Goal: Information Seeking & Learning: Learn about a topic

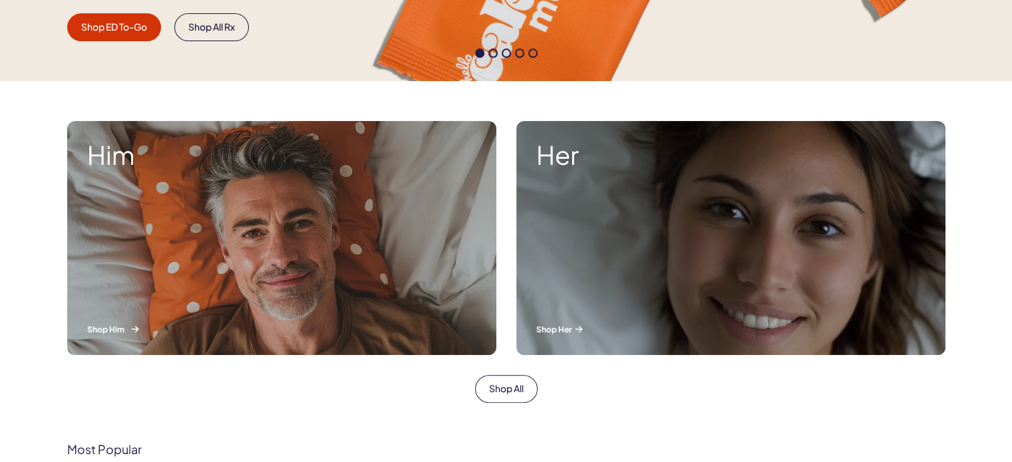
scroll to position [399, 0]
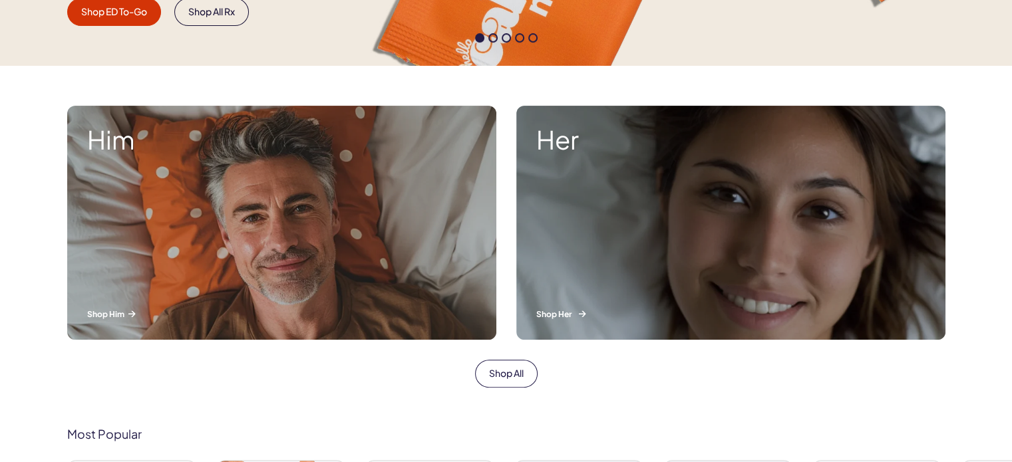
click at [641, 223] on div "Her Shop Her" at bounding box center [730, 223] width 429 height 234
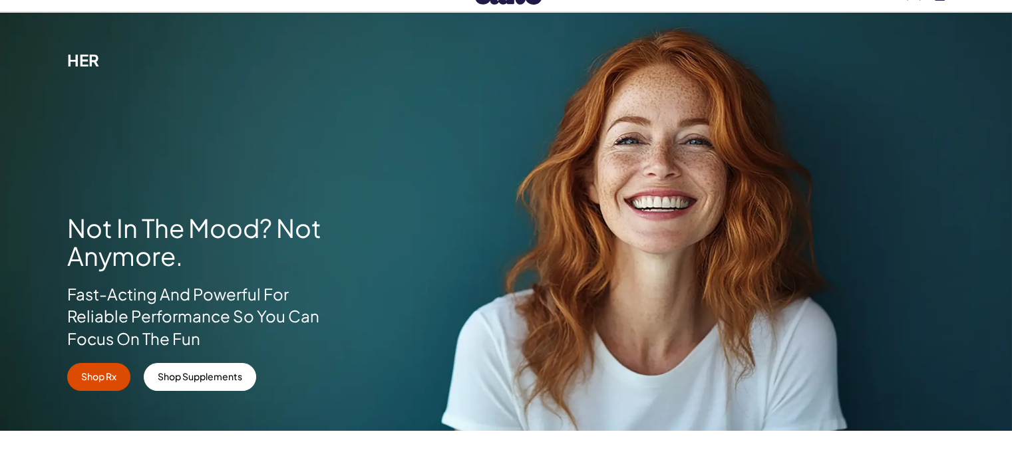
scroll to position [133, 0]
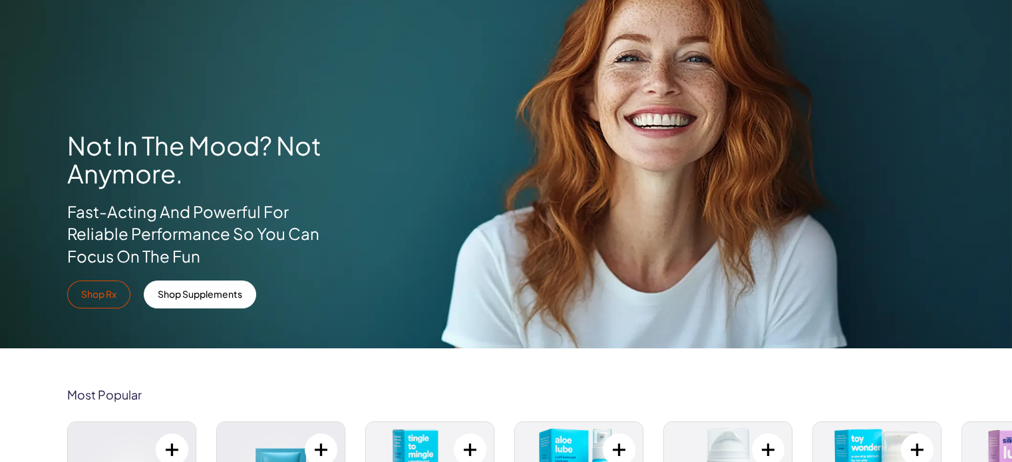
click at [90, 300] on link "Shop Rx" at bounding box center [98, 295] width 63 height 28
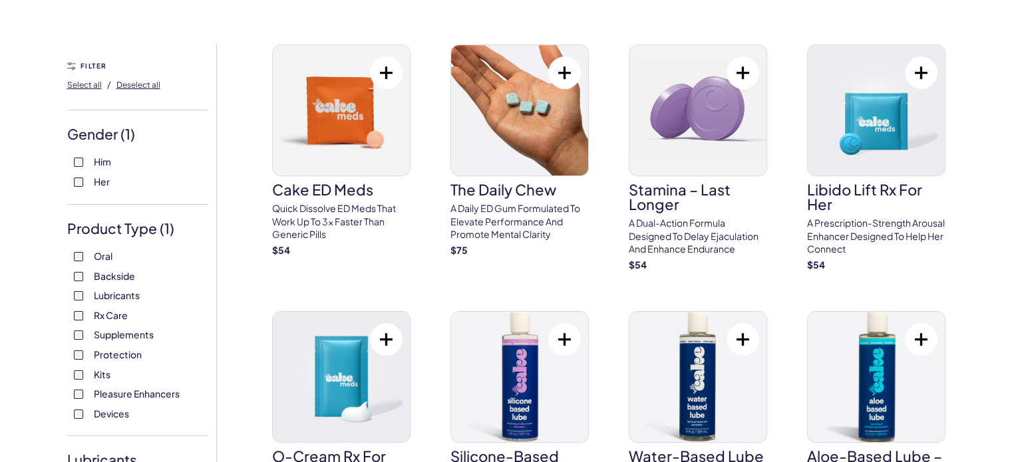
scroll to position [133, 0]
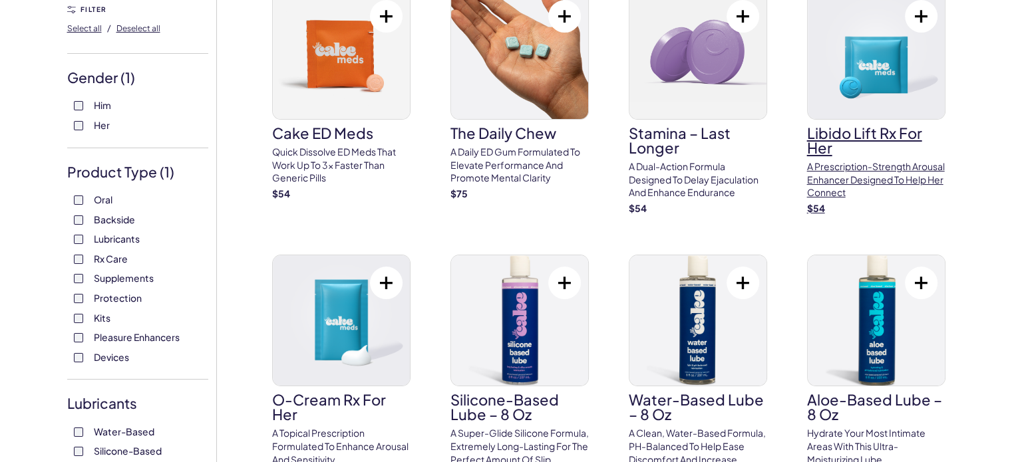
click at [852, 126] on h3 "Libido Lift Rx For Her" at bounding box center [876, 140] width 138 height 29
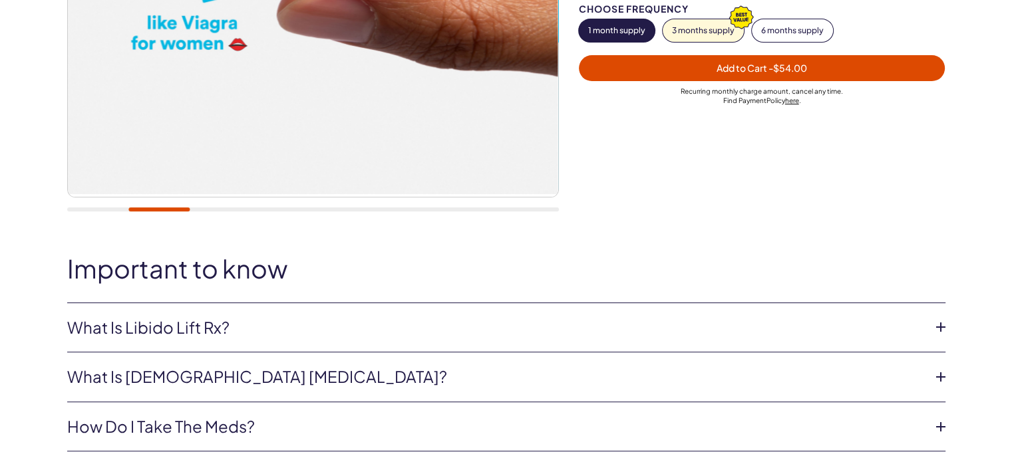
scroll to position [333, 0]
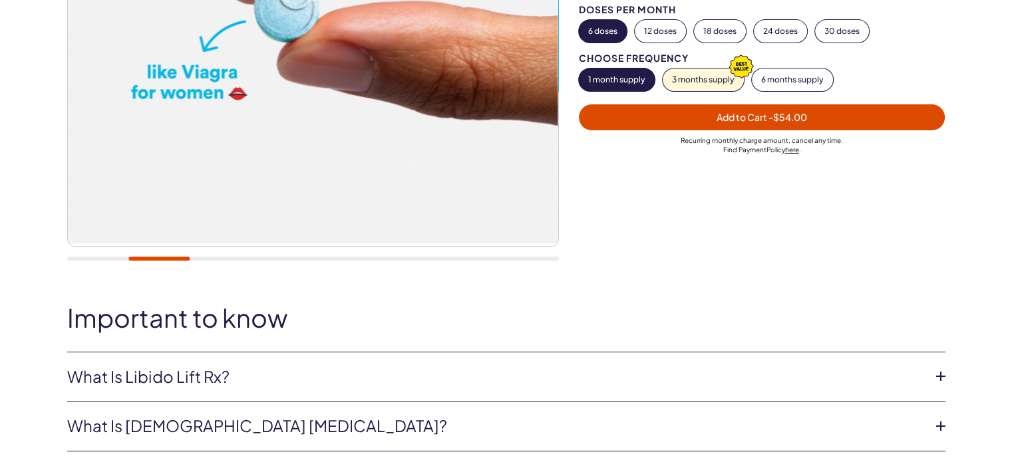
click at [313, 331] on div "Important to know What is Libido Lift Rx? Libido Lift Rx is a compounded medica…" at bounding box center [506, 403] width 958 height 198
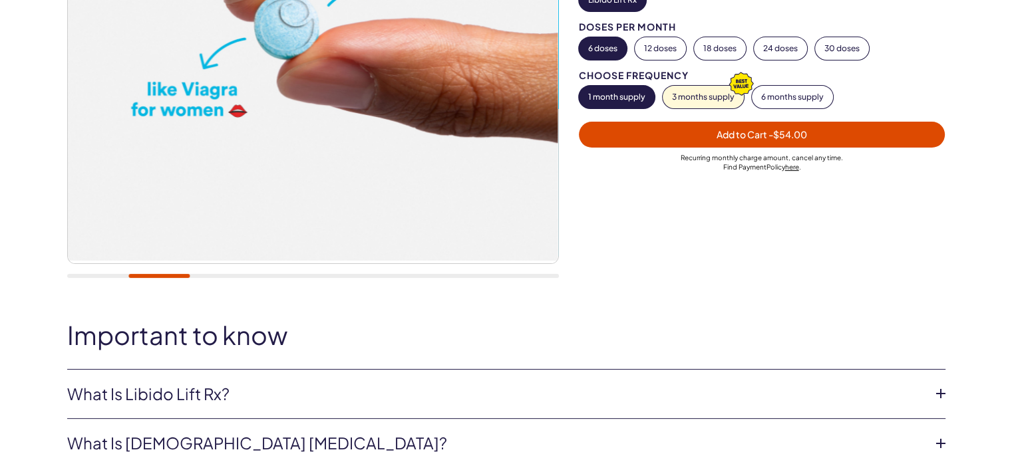
click at [400, 383] on link "What is Libido Lift Rx?" at bounding box center [495, 394] width 857 height 23
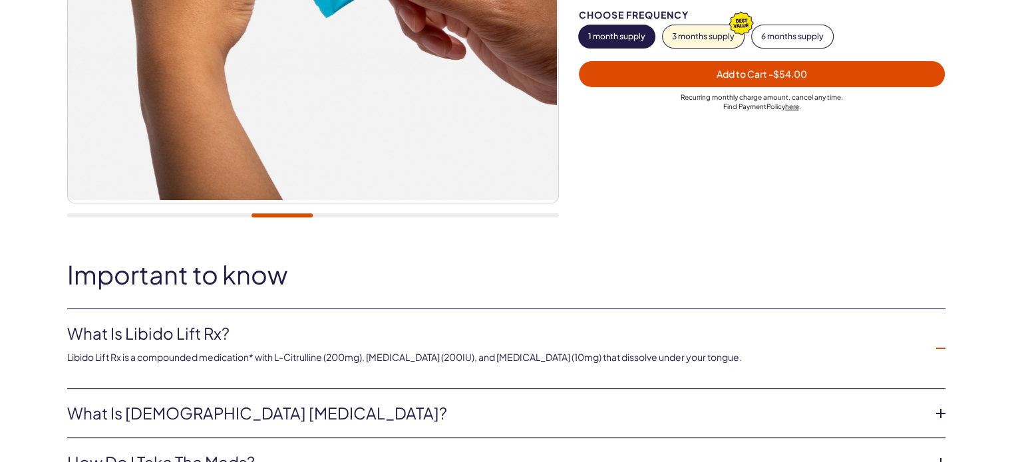
scroll to position [466, 0]
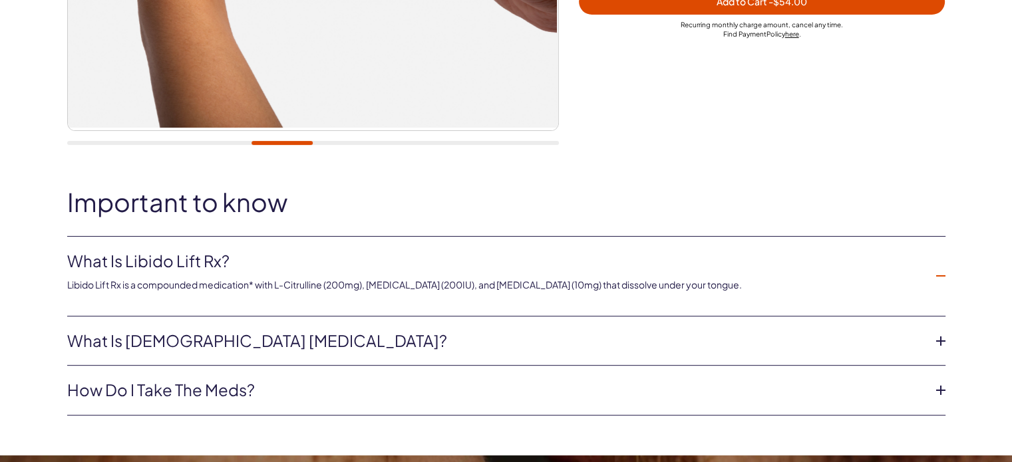
click at [582, 331] on link "What is female sexual dysfunction?" at bounding box center [495, 341] width 857 height 23
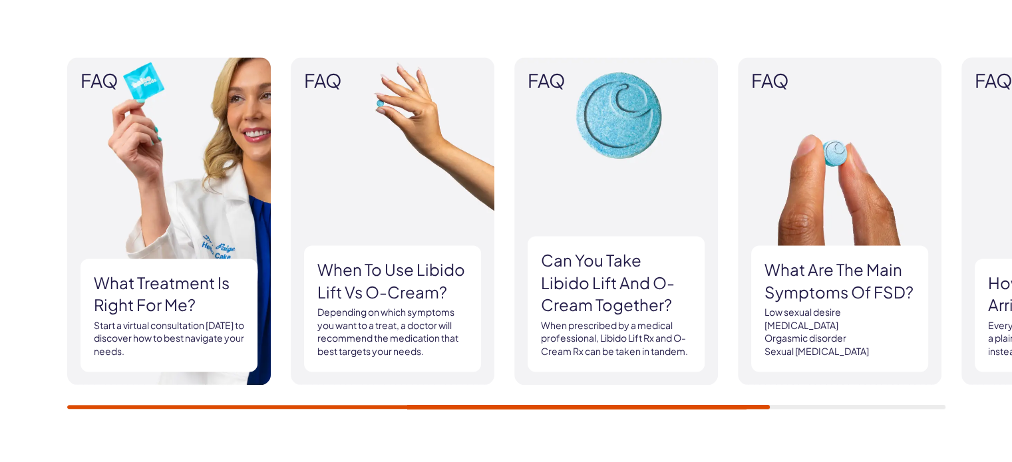
scroll to position [1796, 0]
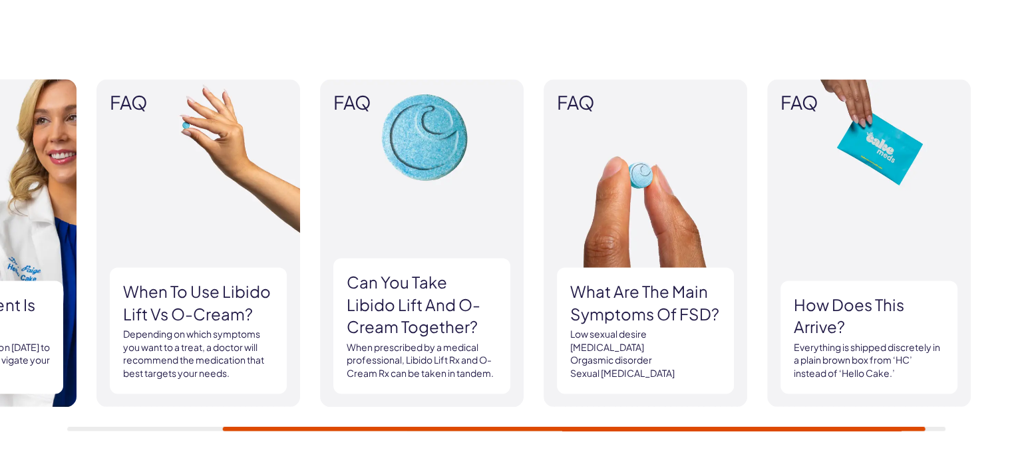
click at [665, 194] on img at bounding box center [646, 243] width 204 height 328
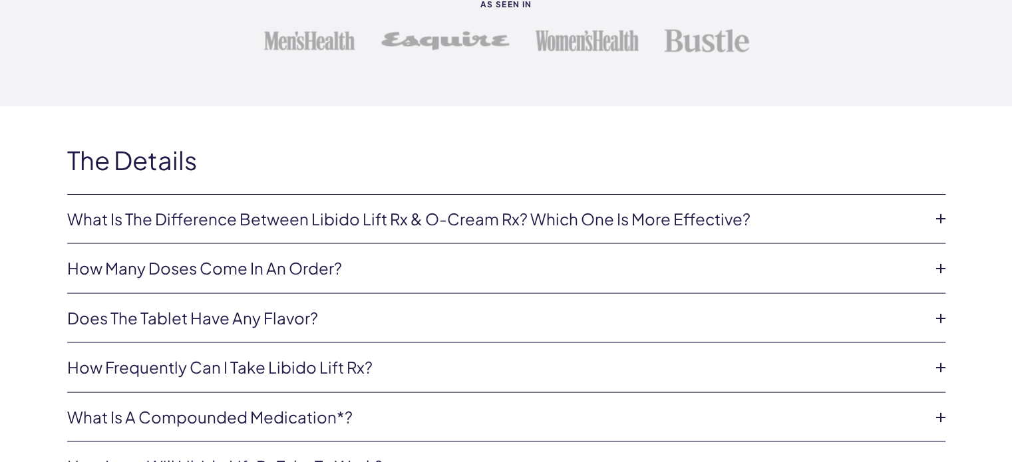
scroll to position [2728, 0]
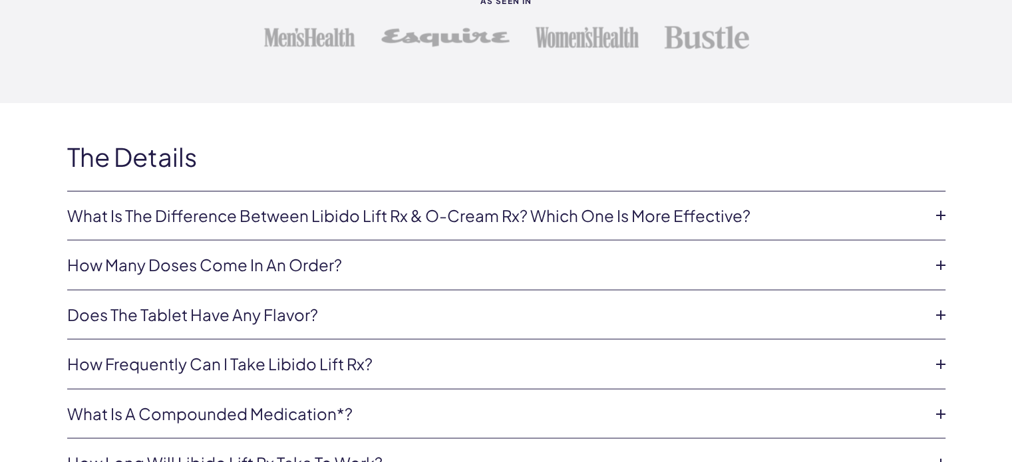
click at [934, 357] on icon at bounding box center [941, 365] width 20 height 20
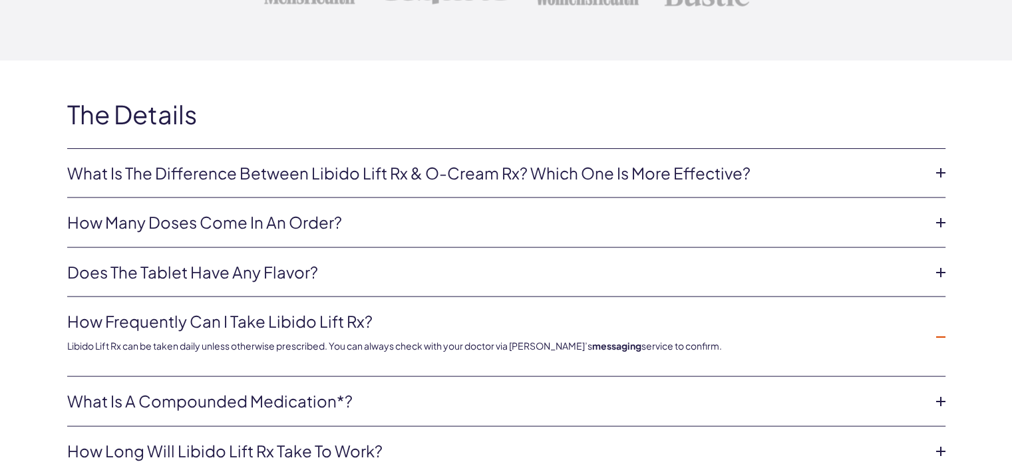
scroll to position [2861, 0]
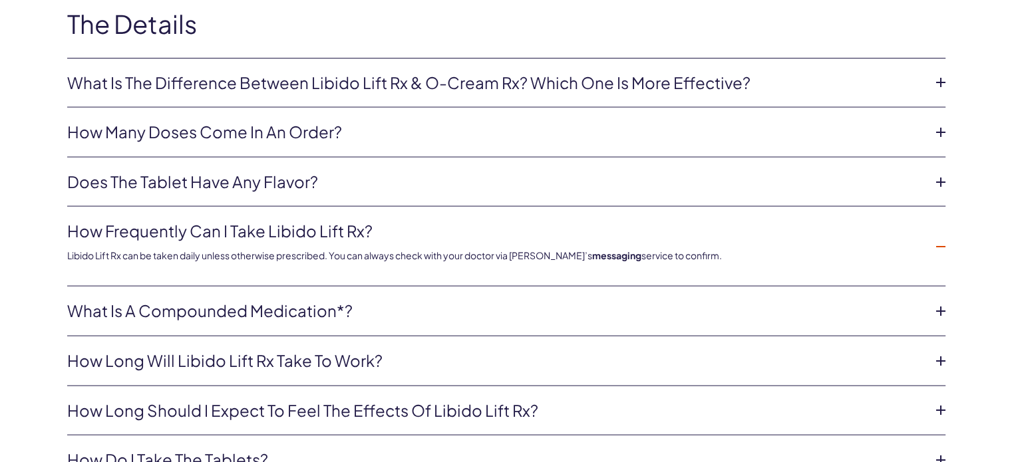
click at [936, 355] on icon at bounding box center [941, 361] width 20 height 20
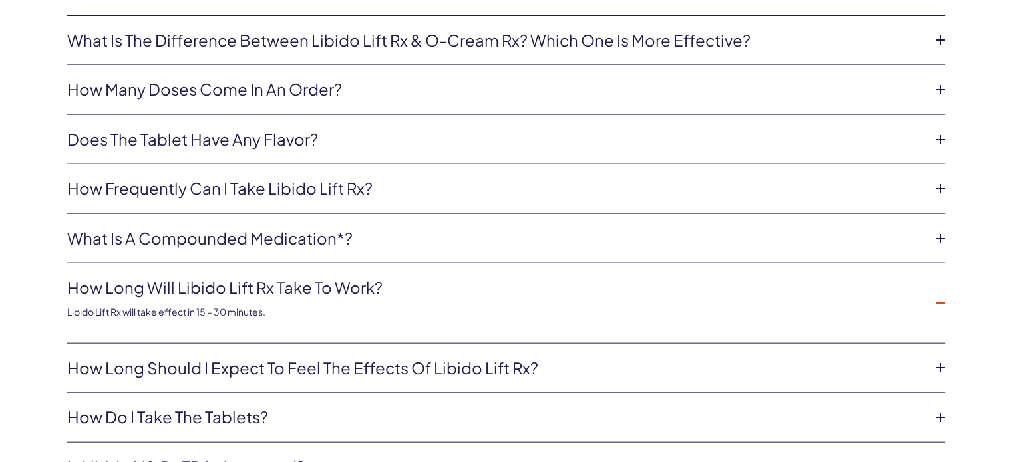
scroll to position [2927, 0]
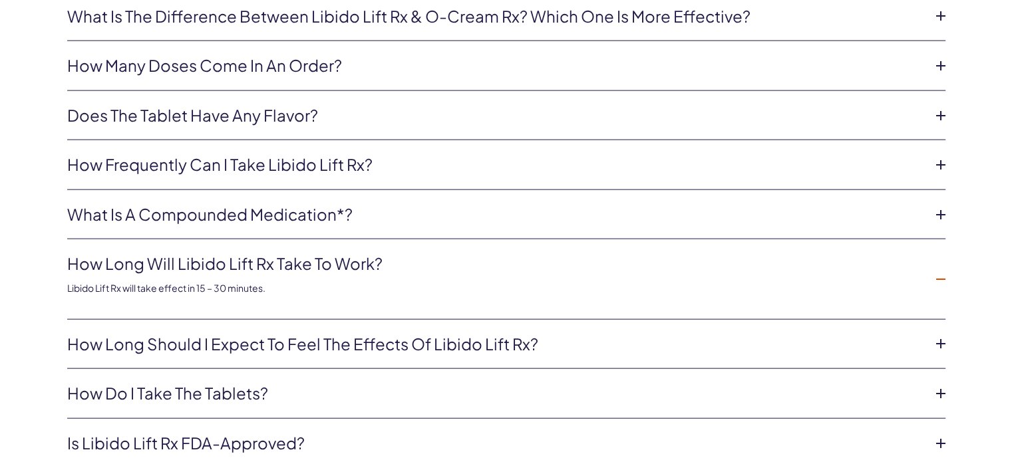
click at [938, 341] on icon at bounding box center [941, 344] width 20 height 20
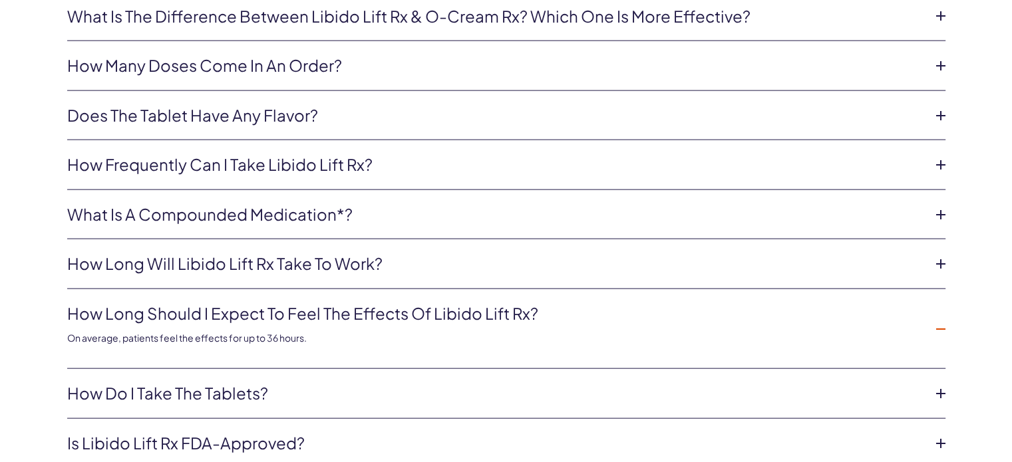
scroll to position [2994, 0]
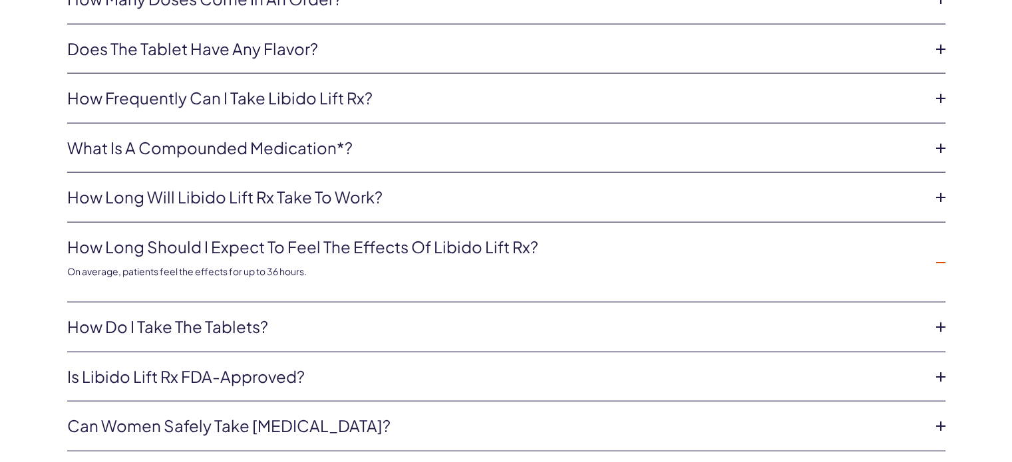
click at [946, 369] on icon at bounding box center [941, 377] width 20 height 20
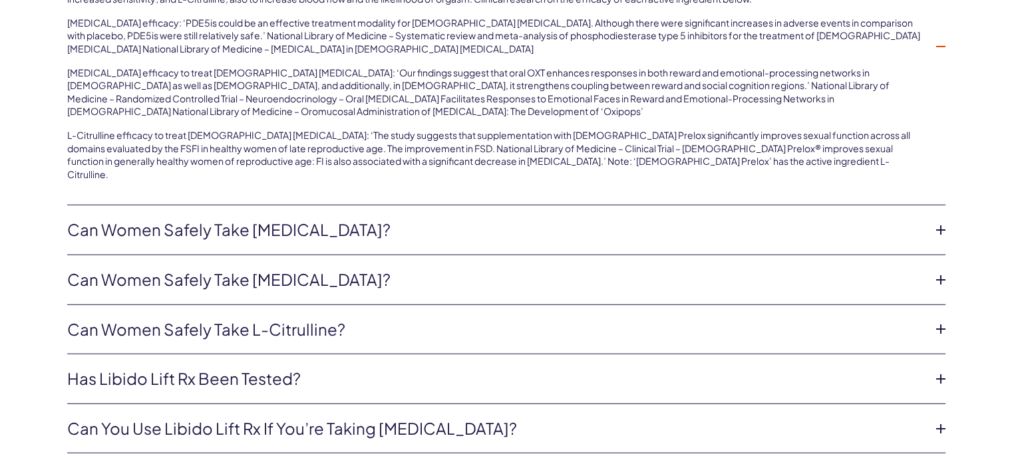
scroll to position [3459, 0]
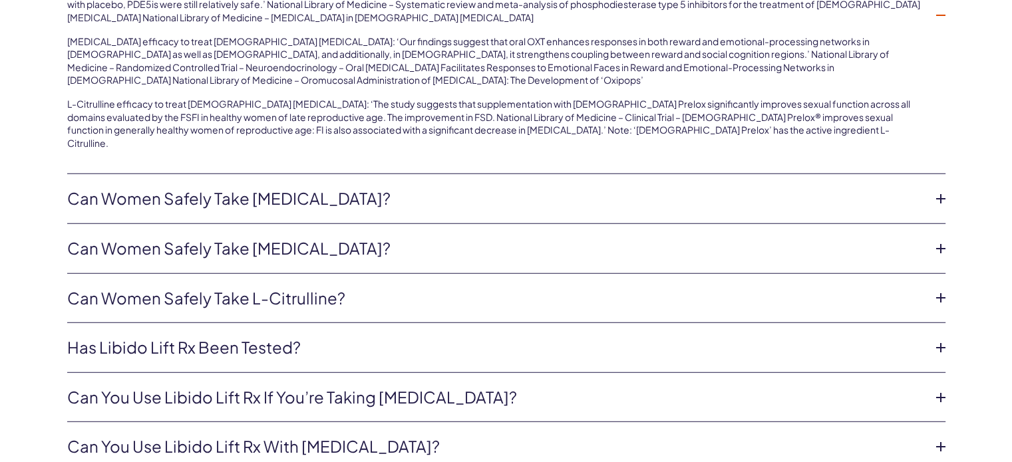
click at [937, 288] on icon at bounding box center [941, 298] width 20 height 20
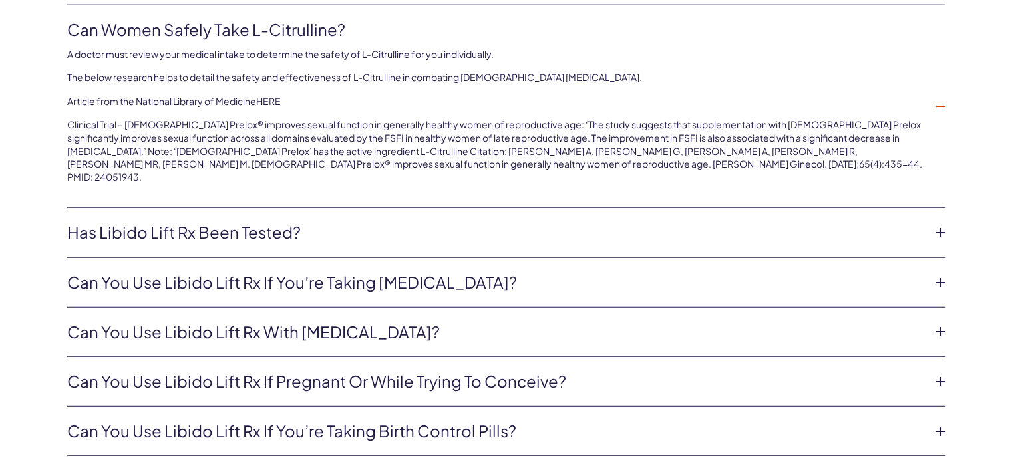
click at [939, 322] on icon at bounding box center [941, 332] width 20 height 20
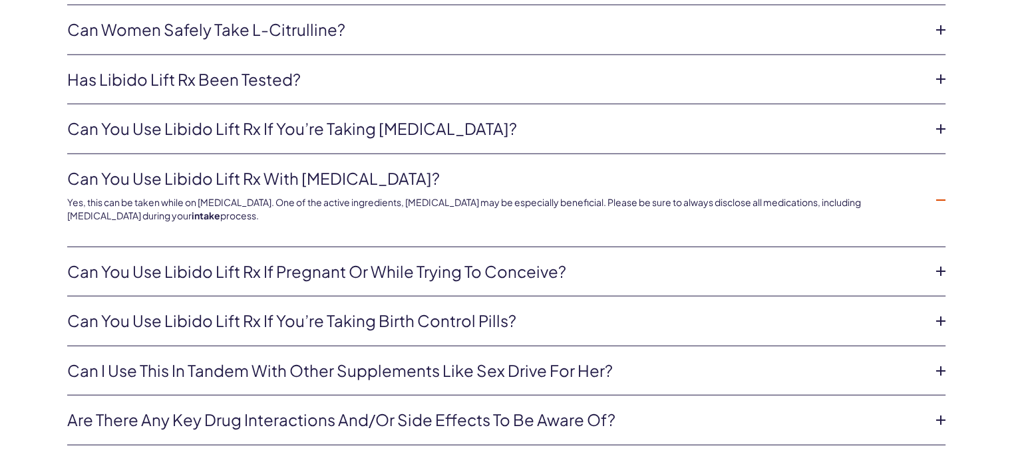
click at [939, 124] on icon at bounding box center [941, 129] width 20 height 20
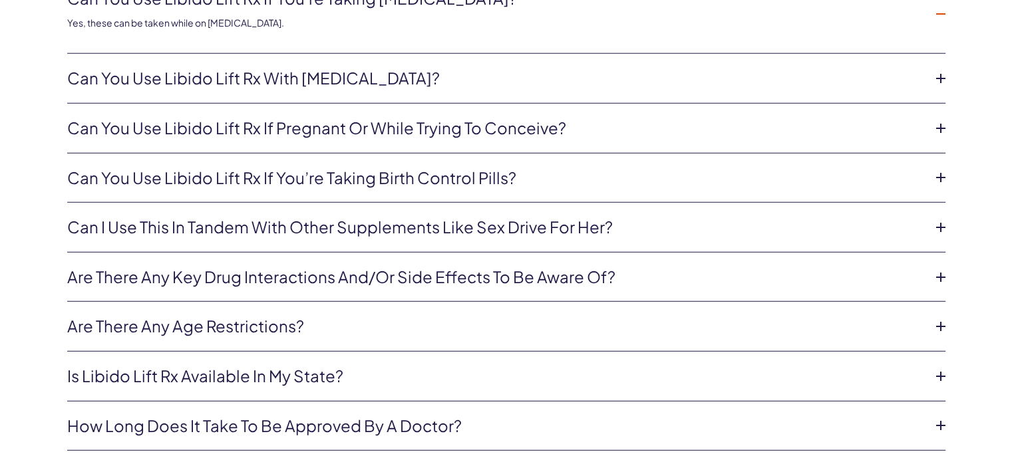
scroll to position [3592, 0]
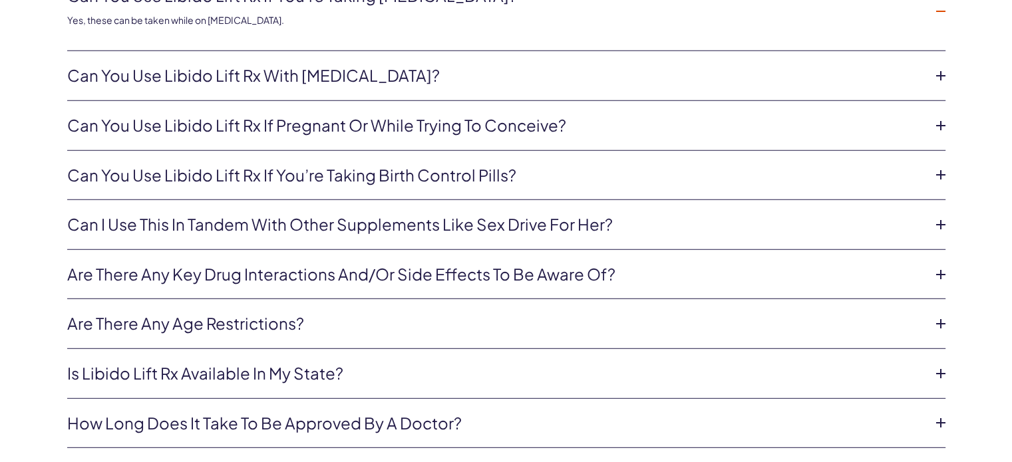
click at [939, 364] on icon at bounding box center [941, 374] width 20 height 20
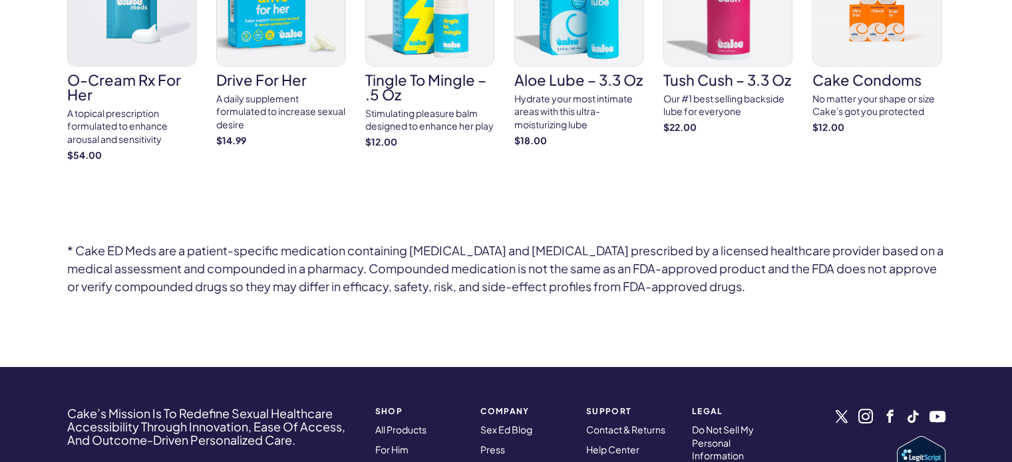
scroll to position [4524, 0]
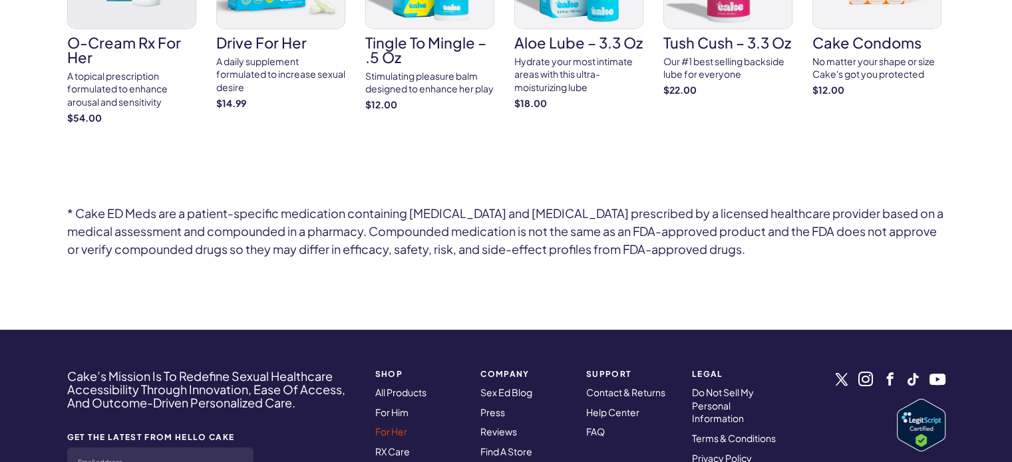
click at [403, 432] on link "For Her" at bounding box center [391, 432] width 32 height 12
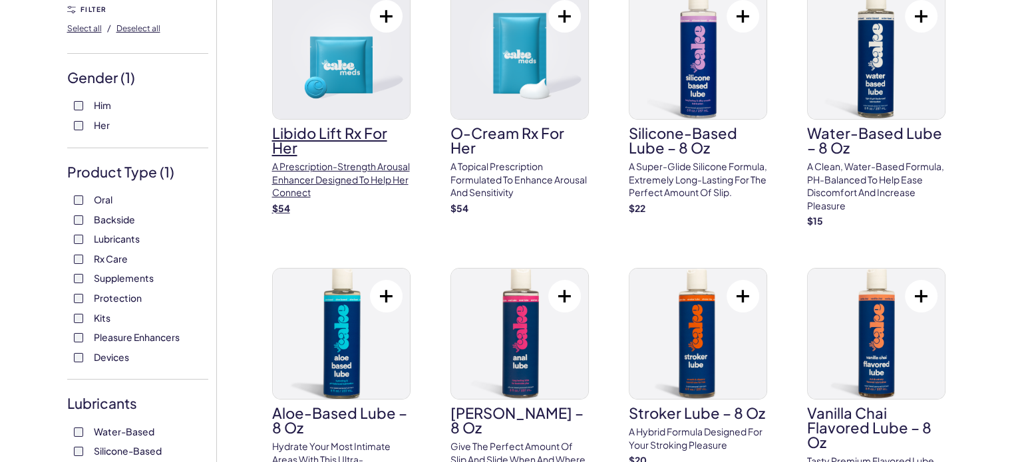
click at [357, 171] on p "A prescription-strength arousal enhancer designed to help her connect" at bounding box center [341, 179] width 138 height 39
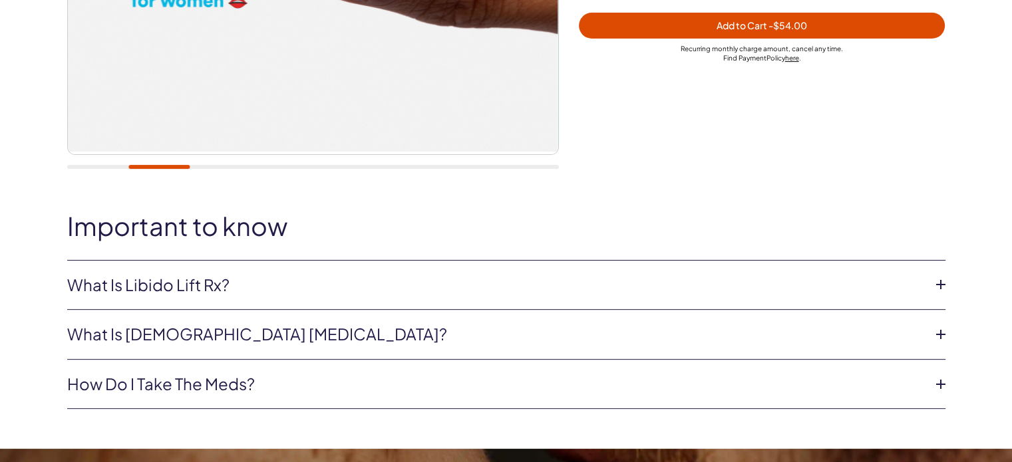
scroll to position [466, 0]
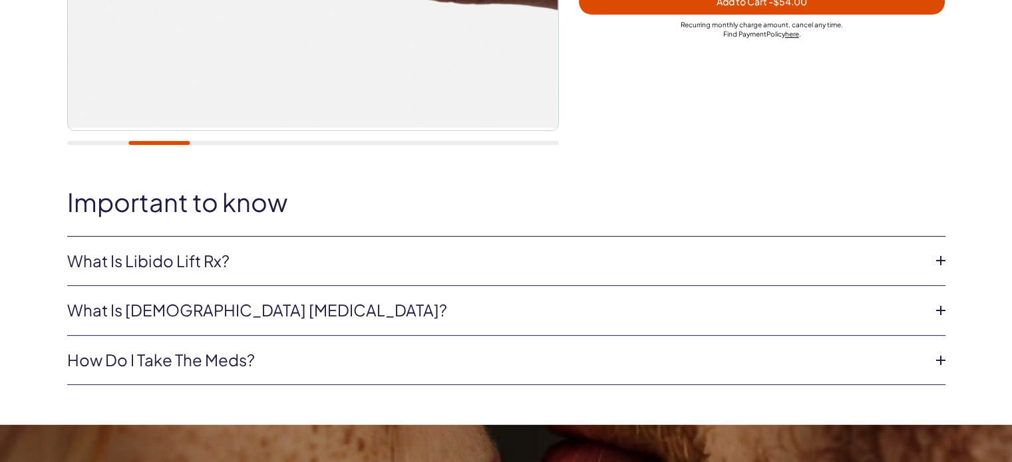
click at [938, 256] on icon at bounding box center [941, 261] width 20 height 20
